Goal: Information Seeking & Learning: Compare options

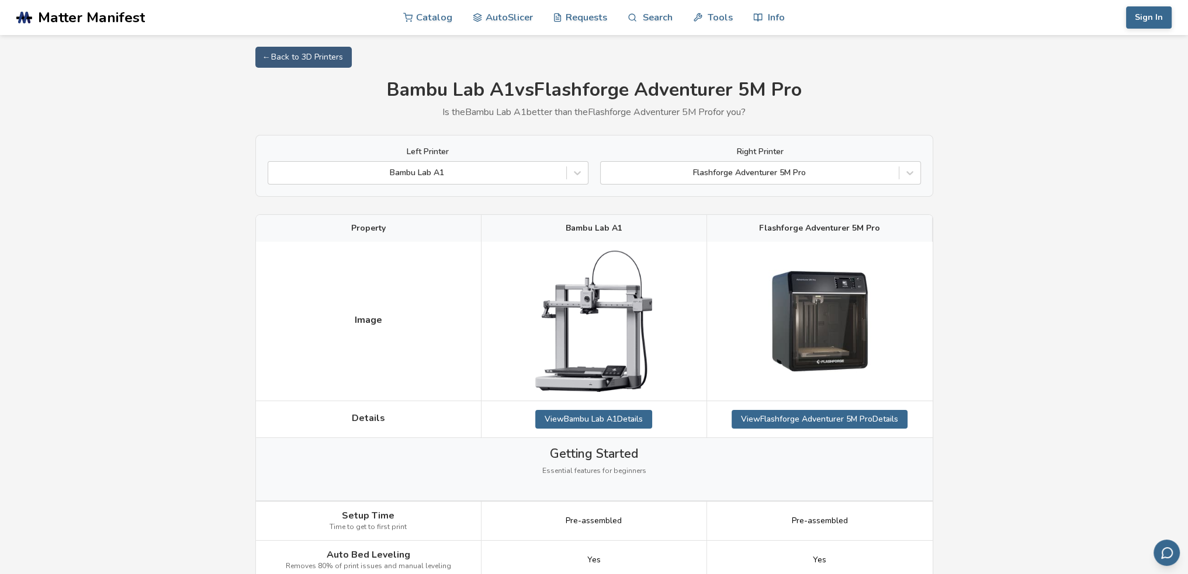
click at [589, 175] on div "Left Printer Bambu Lab A1 Right Printer Flashforge Adventurer 5M Pro" at bounding box center [594, 165] width 653 height 37
click at [576, 176] on icon at bounding box center [577, 173] width 12 height 12
click at [912, 173] on icon at bounding box center [910, 173] width 12 height 12
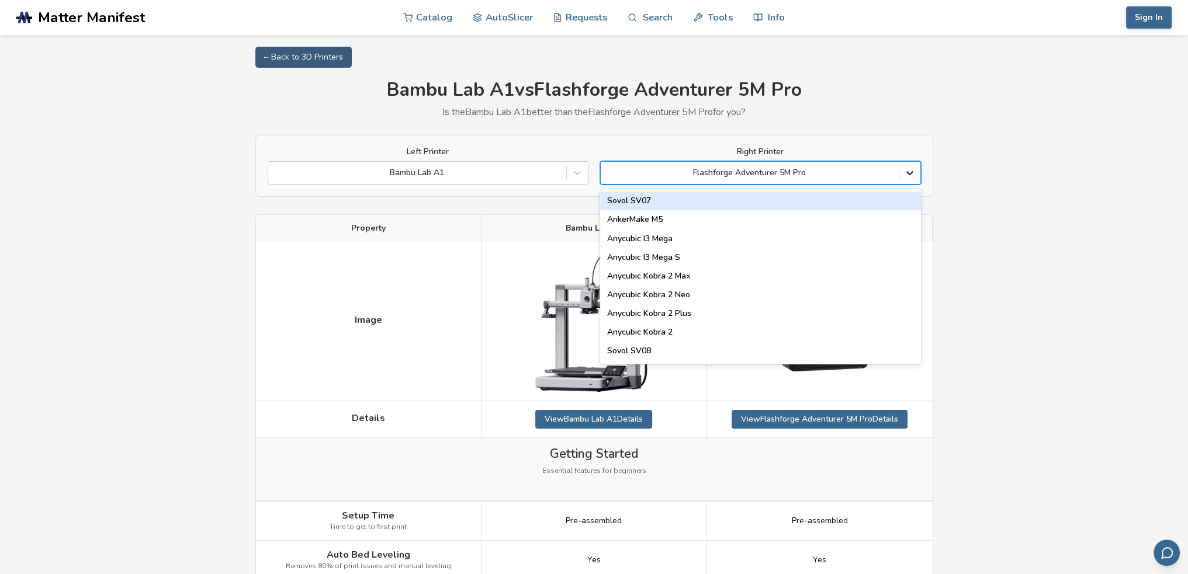
click at [912, 173] on icon at bounding box center [910, 173] width 12 height 12
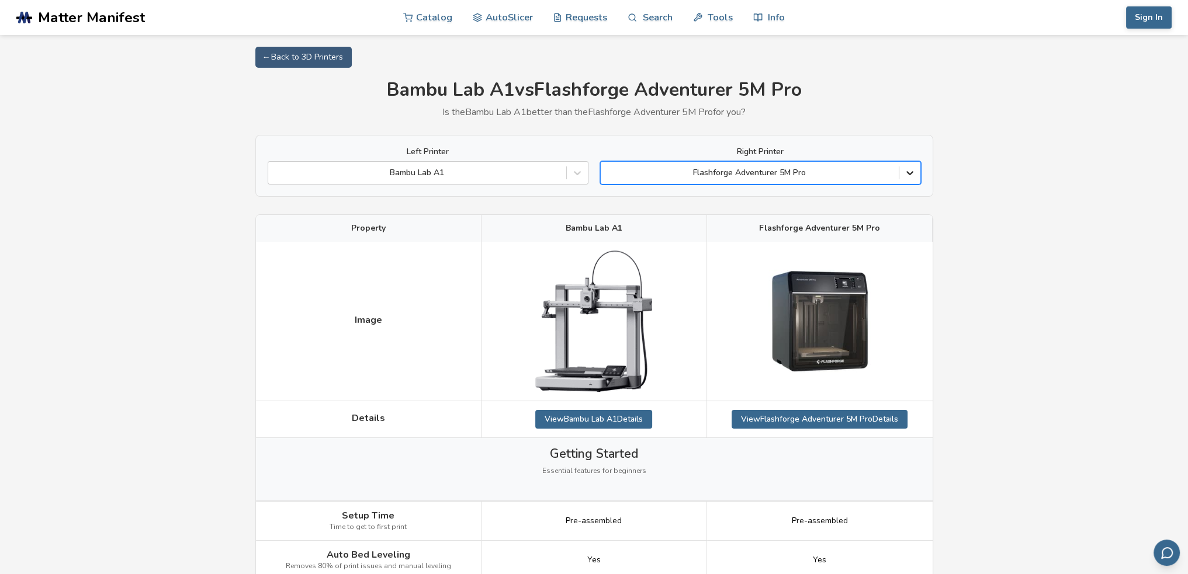
click at [908, 176] on icon at bounding box center [910, 173] width 12 height 12
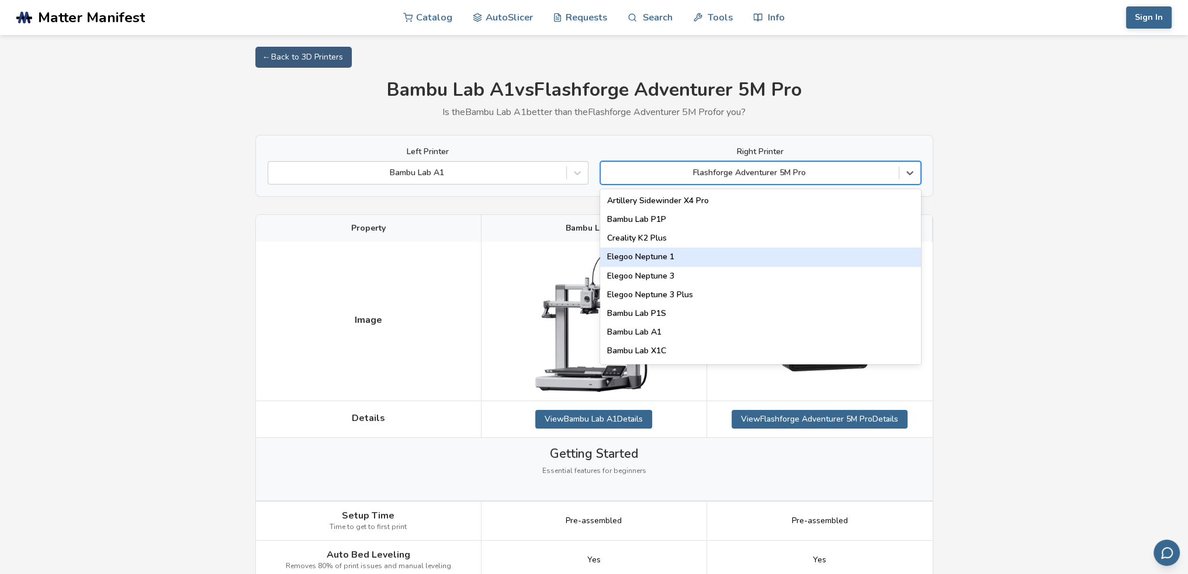
scroll to position [759, 0]
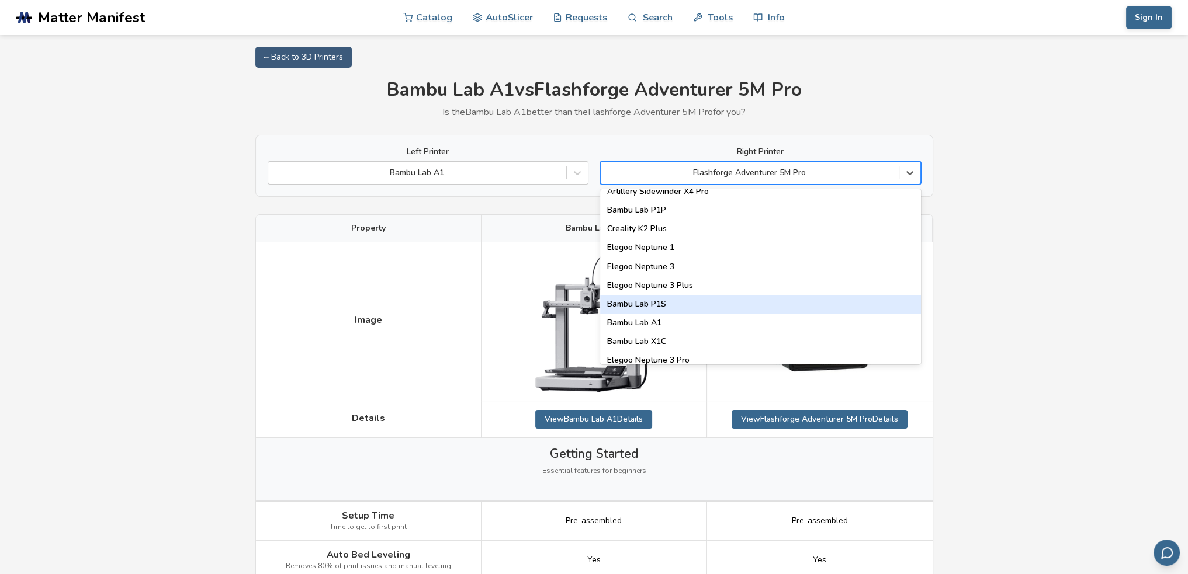
click at [689, 305] on div "Bambu Lab P1S" at bounding box center [760, 304] width 321 height 19
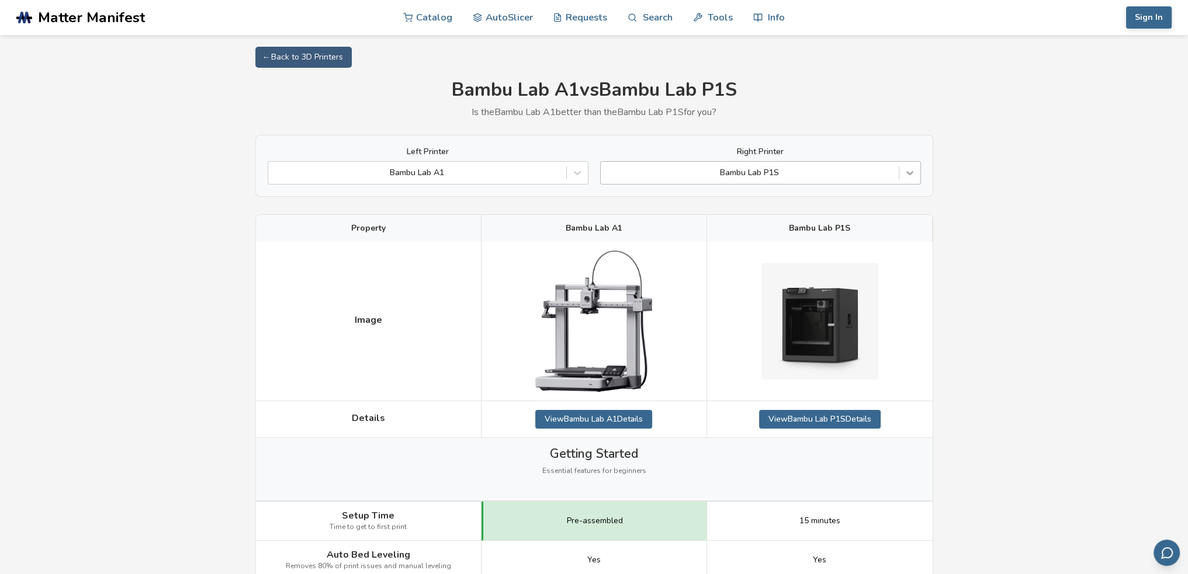
click at [909, 172] on icon at bounding box center [910, 173] width 12 height 12
click at [832, 182] on div "Bambu Lab P1S" at bounding box center [760, 172] width 321 height 23
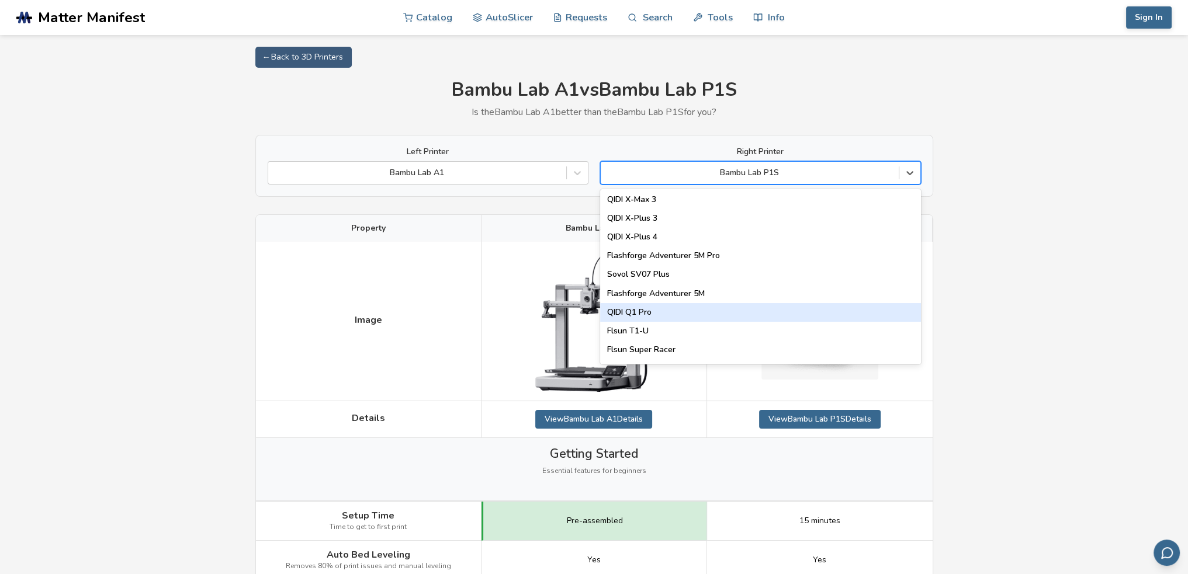
scroll to position [1323, 0]
